Goal: Information Seeking & Learning: Learn about a topic

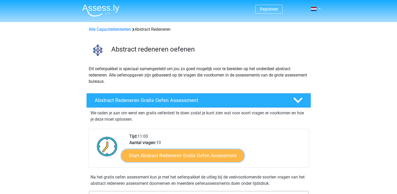
click at [205, 154] on link "Start Abstract Redeneren Gratis Oefen Assessment" at bounding box center [182, 155] width 123 height 13
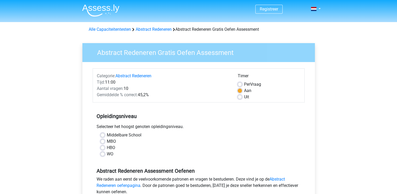
click at [107, 136] on label "Middelbare School" at bounding box center [124, 135] width 35 height 6
click at [104, 136] on input "Middelbare School" at bounding box center [103, 134] width 4 height 5
radio input "true"
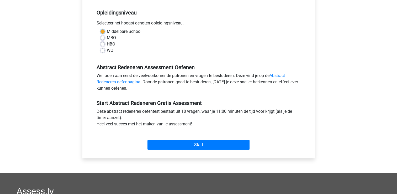
scroll to position [105, 0]
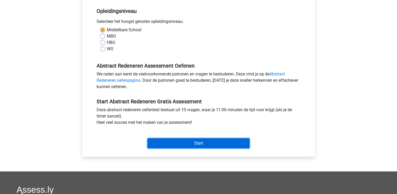
click at [165, 140] on input "Start" at bounding box center [198, 143] width 102 height 10
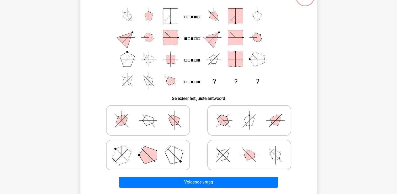
scroll to position [79, 0]
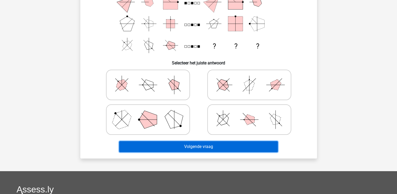
click at [185, 145] on button "Volgende vraag" at bounding box center [198, 146] width 159 height 11
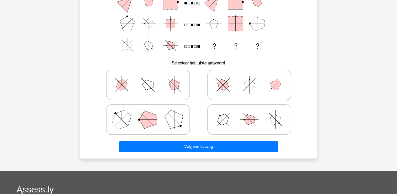
drag, startPoint x: 239, startPoint y: 92, endPoint x: 245, endPoint y: 114, distance: 23.4
click at [241, 101] on div at bounding box center [249, 84] width 101 height 35
click at [217, 91] on icon at bounding box center [249, 85] width 79 height 26
click at [249, 78] on input "radio" at bounding box center [250, 76] width 3 height 3
radio input "true"
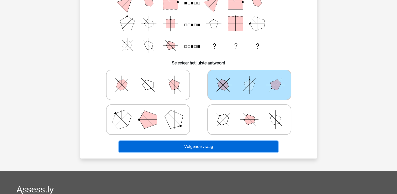
click at [214, 143] on button "Volgende vraag" at bounding box center [198, 146] width 159 height 11
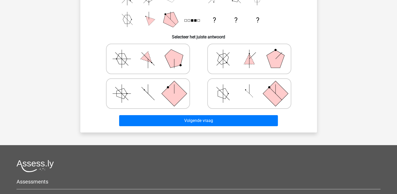
scroll to position [105, 0]
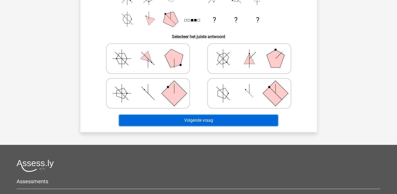
click at [194, 119] on button "Volgende vraag" at bounding box center [198, 120] width 159 height 11
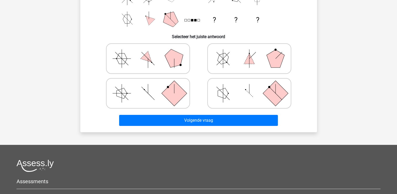
click at [234, 56] on icon at bounding box center [249, 58] width 79 height 26
click at [249, 52] on input "radio" at bounding box center [250, 50] width 3 height 3
radio input "true"
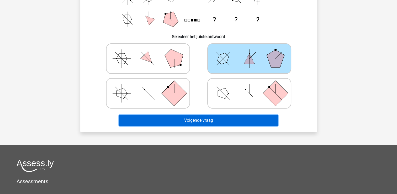
click at [233, 117] on button "Volgende vraag" at bounding box center [198, 120] width 159 height 11
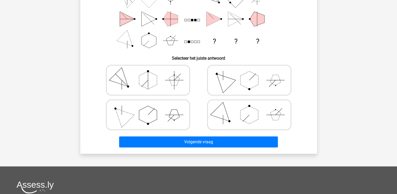
scroll to position [24, 0]
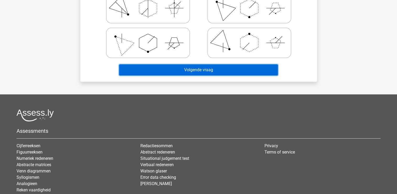
click at [166, 66] on button "Volgende vraag" at bounding box center [198, 69] width 159 height 11
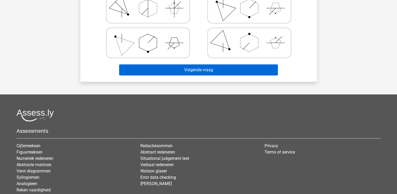
scroll to position [154, 0]
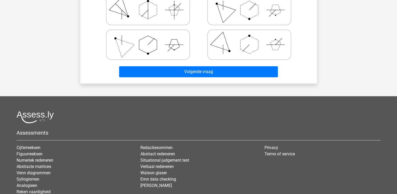
click at [161, 45] on icon at bounding box center [148, 44] width 79 height 26
click at [151, 38] on input "radio" at bounding box center [149, 36] width 3 height 3
radio input "true"
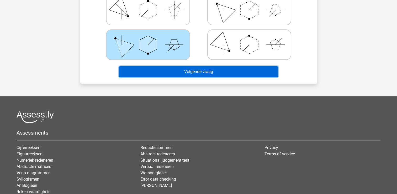
click at [172, 73] on button "Volgende vraag" at bounding box center [198, 71] width 159 height 11
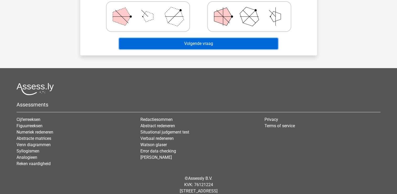
click at [190, 44] on button "Volgende vraag" at bounding box center [198, 43] width 159 height 11
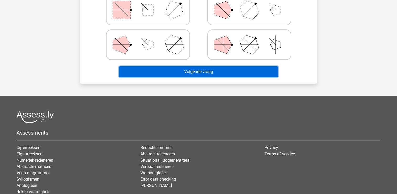
click at [195, 73] on button "Volgende vraag" at bounding box center [198, 71] width 159 height 11
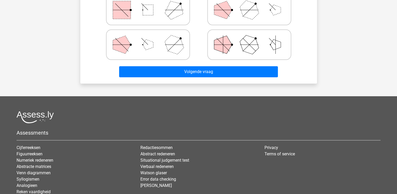
click at [158, 41] on icon at bounding box center [148, 44] width 79 height 26
click at [151, 38] on input "radio" at bounding box center [149, 36] width 3 height 3
radio input "true"
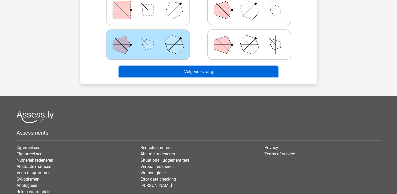
click at [193, 70] on button "Volgende vraag" at bounding box center [198, 71] width 159 height 11
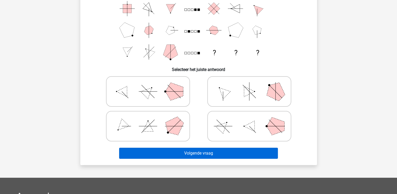
scroll to position [157, 0]
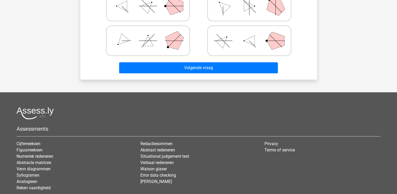
click at [249, 49] on icon at bounding box center [249, 41] width 79 height 26
click at [249, 34] on input "radio" at bounding box center [250, 32] width 3 height 3
radio input "true"
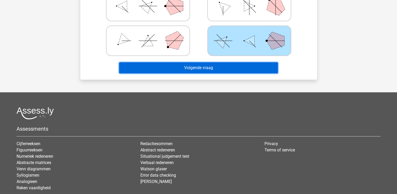
click at [249, 63] on button "Volgende vraag" at bounding box center [198, 67] width 159 height 11
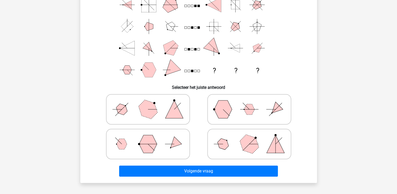
scroll to position [129, 0]
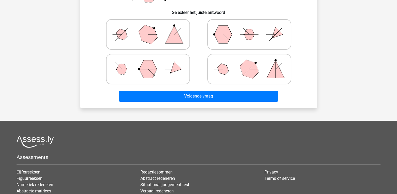
click at [234, 34] on icon at bounding box center [249, 34] width 79 height 26
click at [249, 28] on input "radio" at bounding box center [250, 25] width 3 height 3
radio input "true"
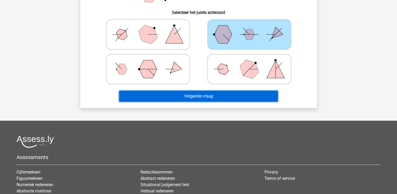
click at [233, 92] on button "Volgende vraag" at bounding box center [198, 96] width 159 height 11
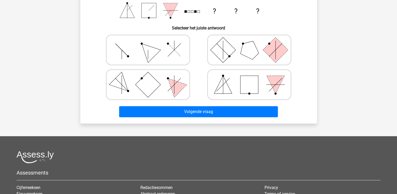
scroll to position [155, 0]
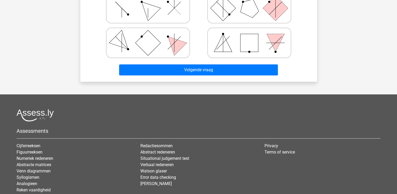
drag, startPoint x: 158, startPoint y: 42, endPoint x: 161, endPoint y: 45, distance: 4.6
click at [158, 42] on rect at bounding box center [147, 42] width 25 height 25
click at [151, 36] on input "radio" at bounding box center [149, 34] width 3 height 3
radio input "true"
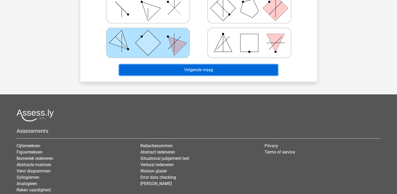
click at [178, 69] on button "Volgende vraag" at bounding box center [198, 69] width 159 height 11
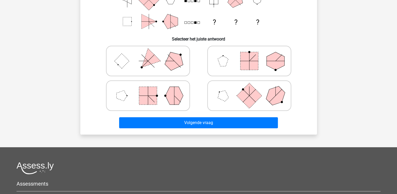
scroll to position [103, 0]
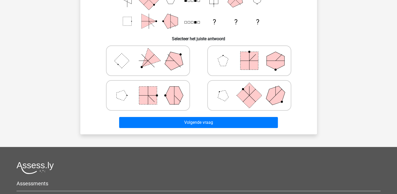
click at [173, 69] on icon at bounding box center [148, 60] width 79 height 26
click at [151, 54] on input "radio" at bounding box center [149, 52] width 3 height 3
radio input "true"
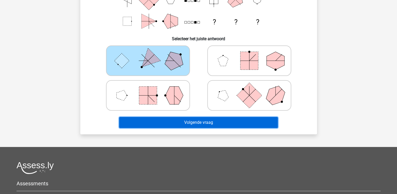
click at [173, 121] on button "Volgende vraag" at bounding box center [198, 122] width 159 height 11
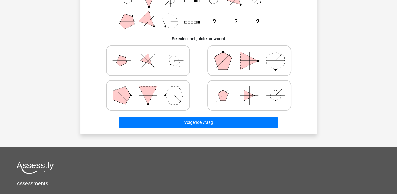
click at [239, 69] on icon at bounding box center [249, 60] width 79 height 26
click at [249, 54] on input "radio" at bounding box center [250, 52] width 3 height 3
radio input "true"
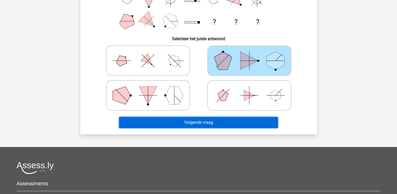
click at [237, 119] on button "Volgende vraag" at bounding box center [198, 122] width 159 height 11
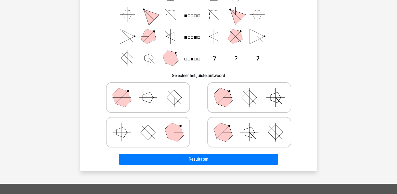
scroll to position [129, 0]
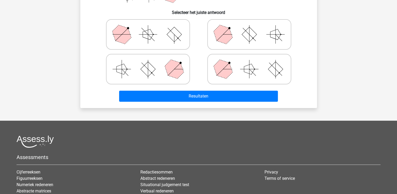
click at [234, 77] on icon at bounding box center [249, 69] width 79 height 26
click at [249, 62] on input "radio" at bounding box center [250, 60] width 3 height 3
radio input "true"
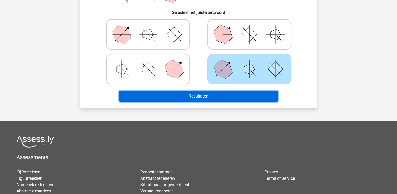
click at [236, 94] on button "Resultaten" at bounding box center [198, 96] width 159 height 11
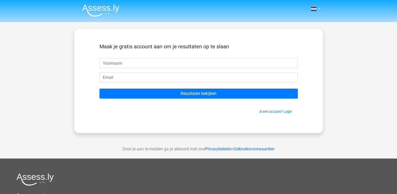
click at [127, 62] on input "text" at bounding box center [198, 63] width 198 height 10
type input "jonathan"
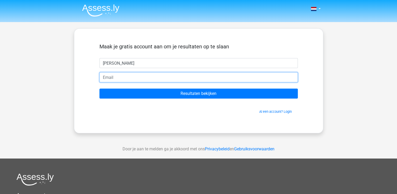
click at [149, 78] on input "email" at bounding box center [198, 77] width 198 height 10
type input "jonathanpetrens@hotmail.com"
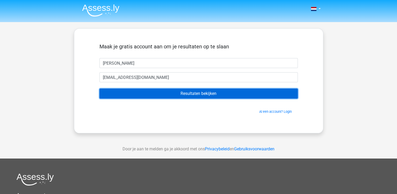
click at [197, 94] on input "Resultaten bekijken" at bounding box center [198, 93] width 198 height 10
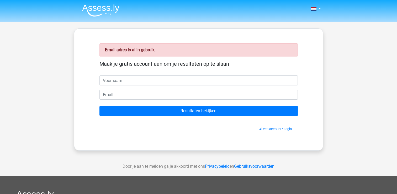
click at [130, 82] on input "text" at bounding box center [198, 80] width 198 height 10
type input "jonathan"
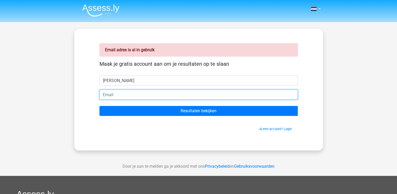
type input "jonathanpetrens@hotmail.com"
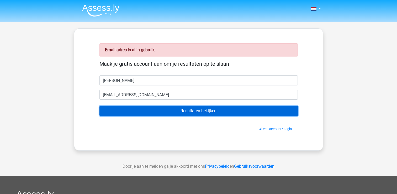
click at [166, 109] on input "Resultaten bekijken" at bounding box center [198, 111] width 198 height 10
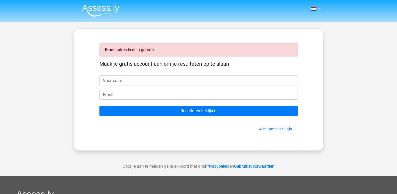
click at [232, 116] on form "Maak je gratis account aan om je resultaten op te slaan Resultaten bekijken Al …" at bounding box center [198, 96] width 198 height 71
click at [274, 130] on link "Al een account? Login" at bounding box center [275, 129] width 33 height 4
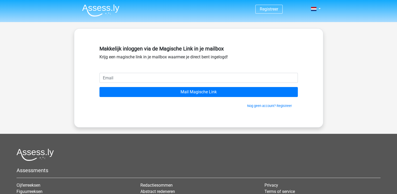
click at [177, 81] on input "email" at bounding box center [198, 78] width 198 height 10
type input "[EMAIL_ADDRESS][DOMAIN_NAME]"
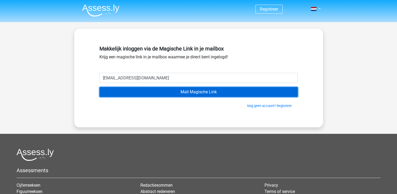
click at [182, 93] on input "Mail Magische Link" at bounding box center [198, 92] width 198 height 10
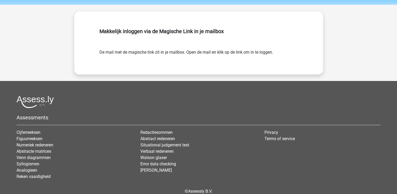
scroll to position [26, 0]
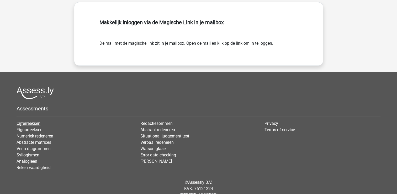
click at [36, 124] on link "Cijferreeksen" at bounding box center [29, 123] width 24 height 5
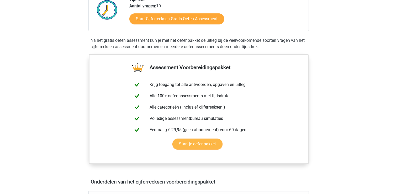
scroll to position [131, 0]
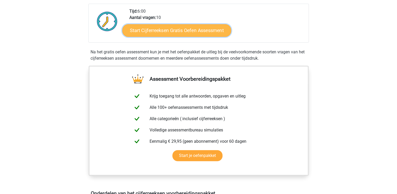
click at [177, 36] on link "Start Cijferreeksen Gratis Oefen Assessment" at bounding box center [176, 30] width 109 height 13
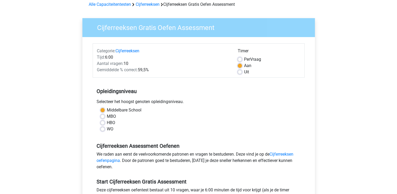
scroll to position [79, 0]
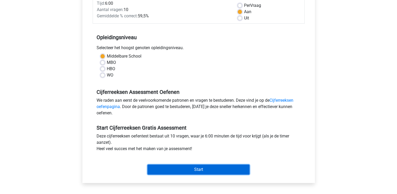
click at [171, 165] on input "Start" at bounding box center [198, 169] width 102 height 10
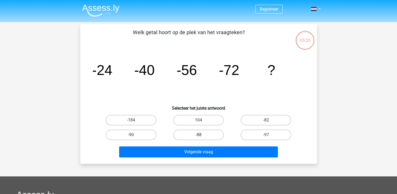
click at [197, 133] on label "-88" at bounding box center [198, 134] width 51 height 10
click at [198, 135] on input "-88" at bounding box center [199, 136] width 3 height 3
radio input "true"
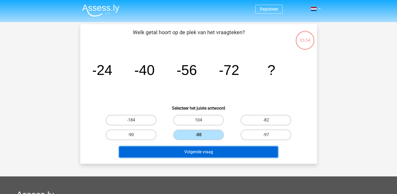
click at [197, 152] on button "Volgende vraag" at bounding box center [198, 151] width 159 height 11
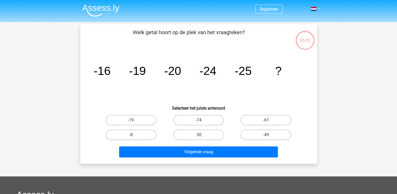
scroll to position [24, 0]
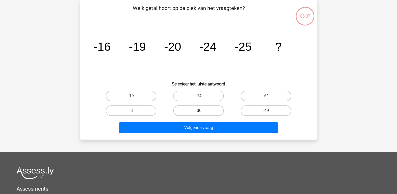
click at [201, 107] on label "-30" at bounding box center [198, 110] width 51 height 10
click at [201, 110] on input "-30" at bounding box center [199, 111] width 3 height 3
radio input "true"
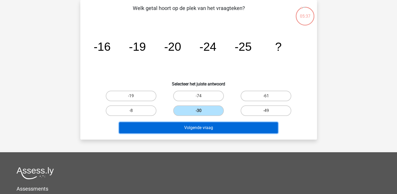
click at [203, 126] on button "Volgende vraag" at bounding box center [198, 127] width 159 height 11
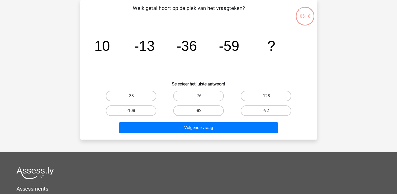
click at [201, 110] on input "-82" at bounding box center [199, 111] width 3 height 3
radio input "true"
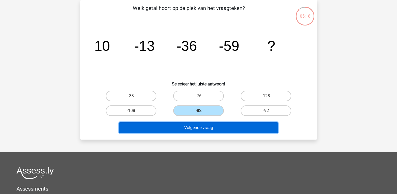
click at [201, 127] on button "Volgende vraag" at bounding box center [198, 127] width 159 height 11
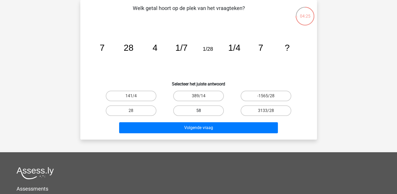
click at [192, 110] on label "58" at bounding box center [198, 110] width 51 height 10
click at [198, 110] on input "58" at bounding box center [199, 111] width 3 height 3
radio input "true"
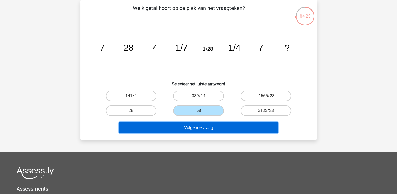
click at [194, 124] on button "Volgende vraag" at bounding box center [198, 127] width 159 height 11
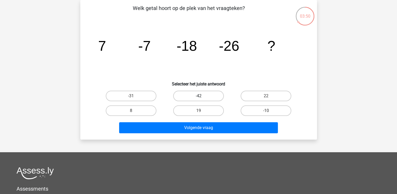
click at [206, 97] on label "-42" at bounding box center [198, 96] width 51 height 10
click at [202, 97] on input "-42" at bounding box center [199, 97] width 3 height 3
radio input "true"
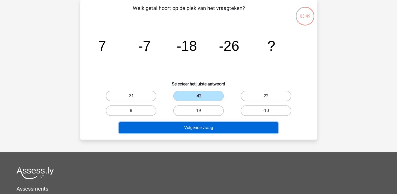
click at [204, 125] on button "Volgende vraag" at bounding box center [198, 127] width 159 height 11
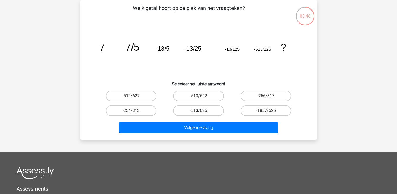
drag, startPoint x: 195, startPoint y: 109, endPoint x: 197, endPoint y: 115, distance: 6.5
click at [195, 109] on label "-513/625" at bounding box center [198, 110] width 51 height 10
click at [198, 110] on input "-513/625" at bounding box center [199, 111] width 3 height 3
radio input "true"
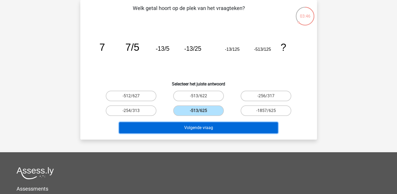
click at [201, 123] on button "Volgende vraag" at bounding box center [198, 127] width 159 height 11
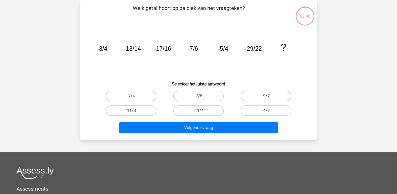
click at [201, 112] on input "-11/4" at bounding box center [199, 111] width 3 height 3
radio input "true"
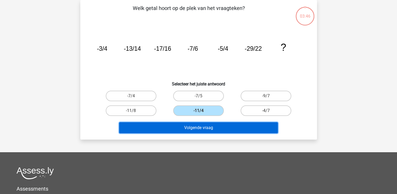
click at [200, 122] on button "Volgende vraag" at bounding box center [198, 127] width 159 height 11
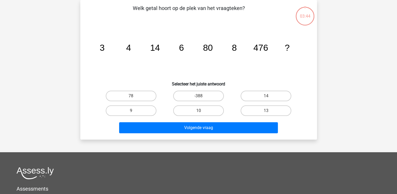
click at [200, 110] on input "10" at bounding box center [199, 111] width 3 height 3
radio input "true"
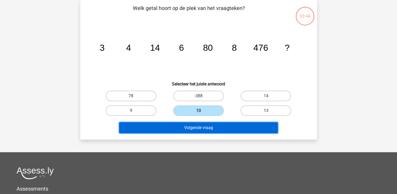
click at [200, 124] on button "Volgende vraag" at bounding box center [198, 127] width 159 height 11
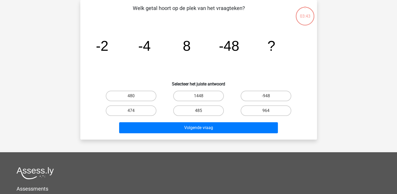
click at [200, 113] on input "485" at bounding box center [199, 111] width 3 height 3
radio input "true"
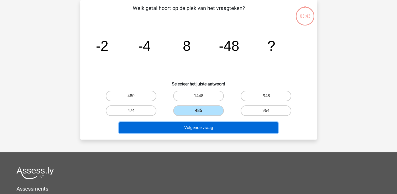
click at [200, 127] on button "Volgende vraag" at bounding box center [198, 127] width 159 height 11
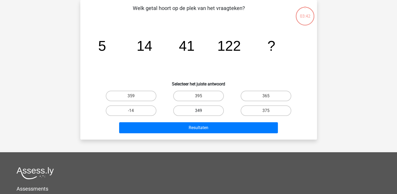
click at [198, 114] on label "349" at bounding box center [198, 110] width 51 height 10
click at [198, 114] on input "349" at bounding box center [199, 111] width 3 height 3
radio input "true"
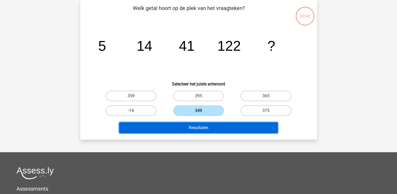
click at [197, 128] on button "Resultaten" at bounding box center [198, 127] width 159 height 11
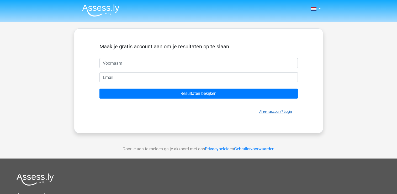
click at [265, 112] on link "Al een account? Login" at bounding box center [275, 111] width 33 height 4
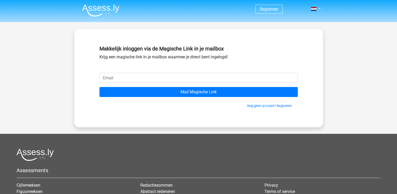
click at [172, 77] on input "email" at bounding box center [198, 78] width 198 height 10
type input "jonathanpetrens@hotmail.com"
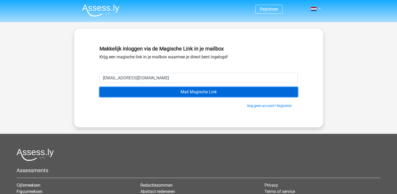
click at [205, 93] on input "Mail Magische Link" at bounding box center [198, 92] width 198 height 10
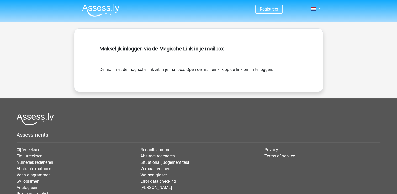
click at [39, 154] on link "Figuurreeksen" at bounding box center [30, 155] width 26 height 5
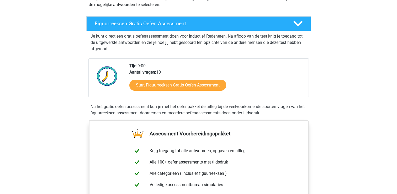
scroll to position [79, 0]
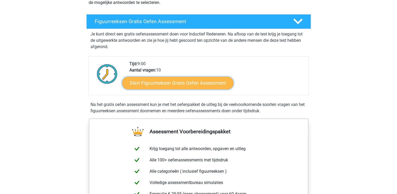
click at [207, 80] on link "Start Figuurreeksen Gratis Oefen Assessment" at bounding box center [177, 82] width 111 height 13
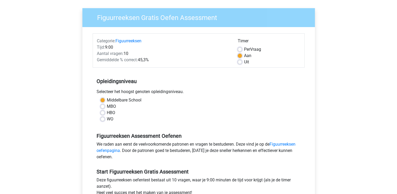
scroll to position [79, 0]
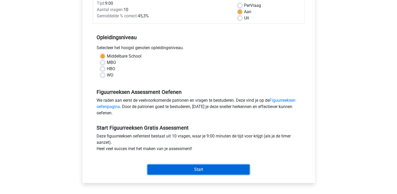
click at [204, 169] on input "Start" at bounding box center [198, 169] width 102 height 10
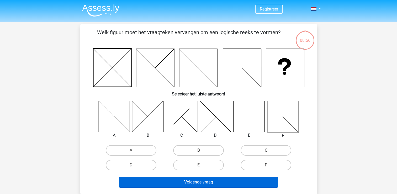
scroll to position [26, 0]
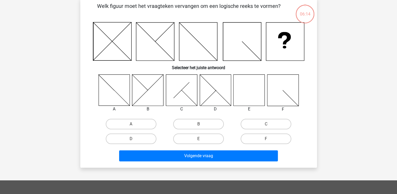
click at [255, 95] on icon at bounding box center [249, 89] width 31 height 31
click at [255, 98] on icon at bounding box center [249, 89] width 31 height 31
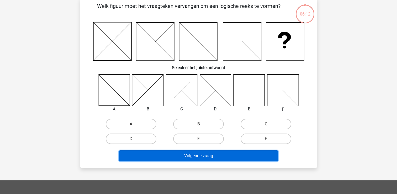
click at [230, 153] on button "Volgende vraag" at bounding box center [198, 155] width 159 height 11
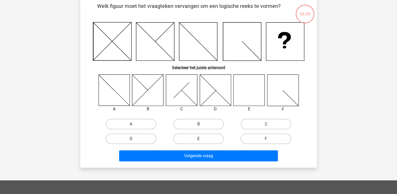
click at [188, 136] on label "E" at bounding box center [198, 138] width 51 height 10
click at [198, 139] on input "E" at bounding box center [199, 140] width 3 height 3
radio input "true"
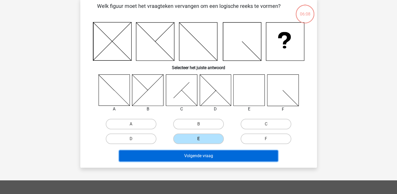
click at [200, 155] on button "Volgende vraag" at bounding box center [198, 155] width 159 height 11
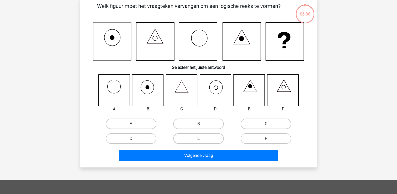
scroll to position [24, 0]
